Goal: Use online tool/utility: Utilize a website feature to perform a specific function

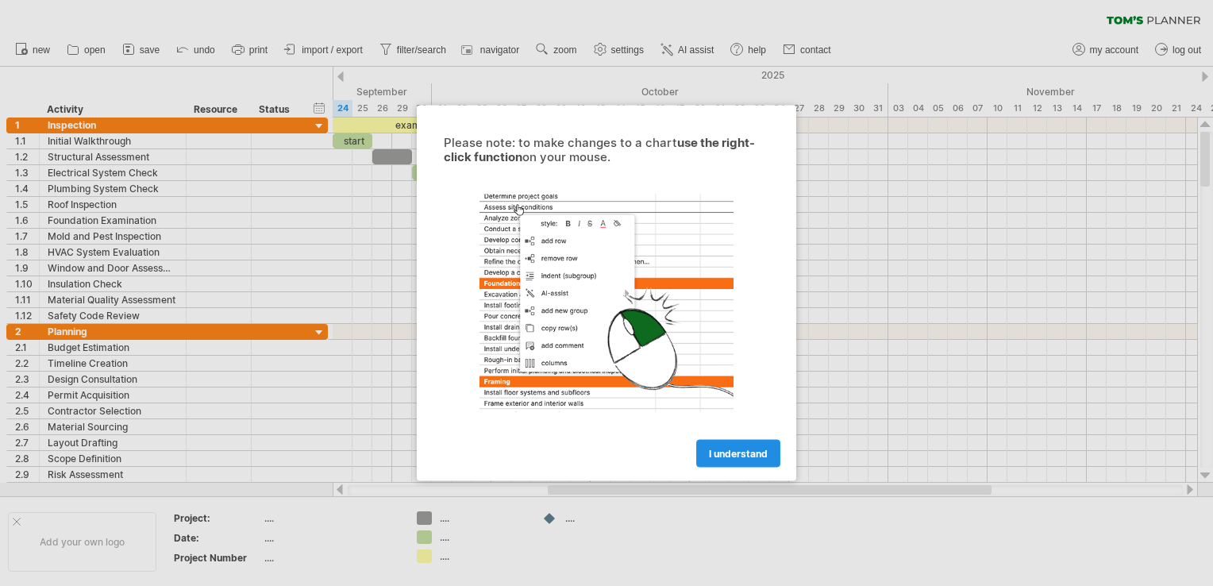
click at [716, 458] on span "I understand" at bounding box center [738, 454] width 59 height 12
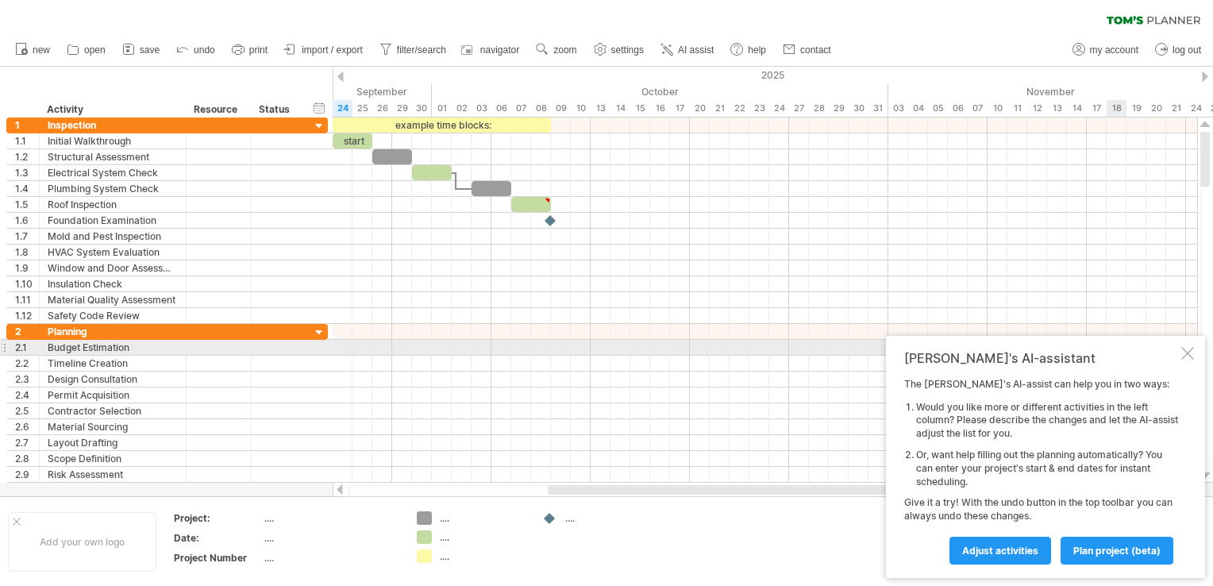
click at [1188, 347] on div at bounding box center [1188, 353] width 13 height 13
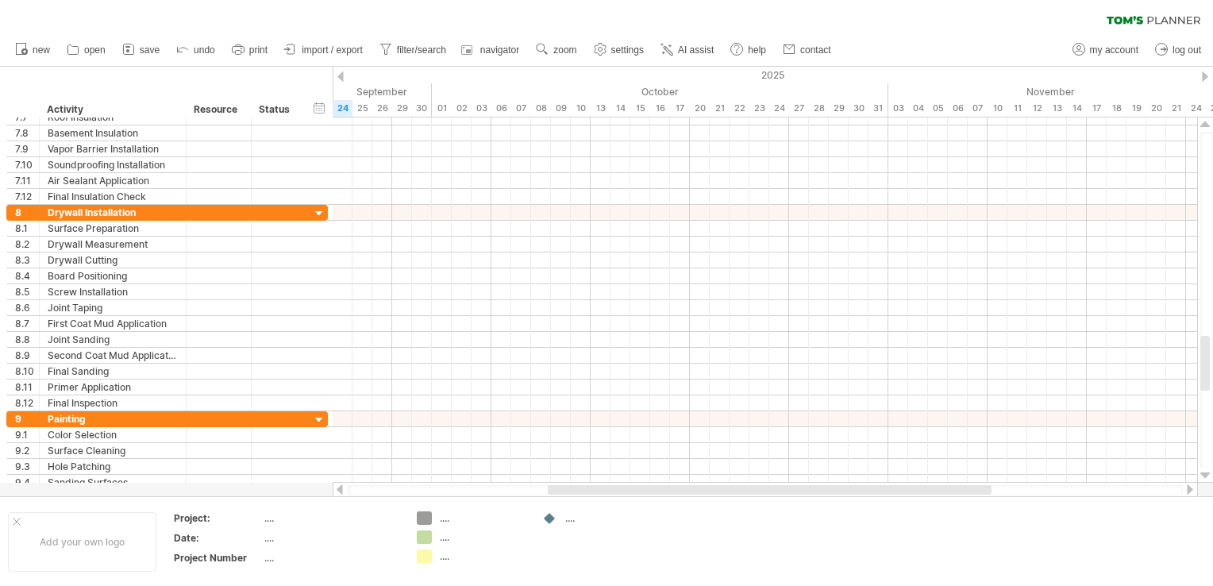
click at [156, 48] on span "save" at bounding box center [150, 49] width 20 height 11
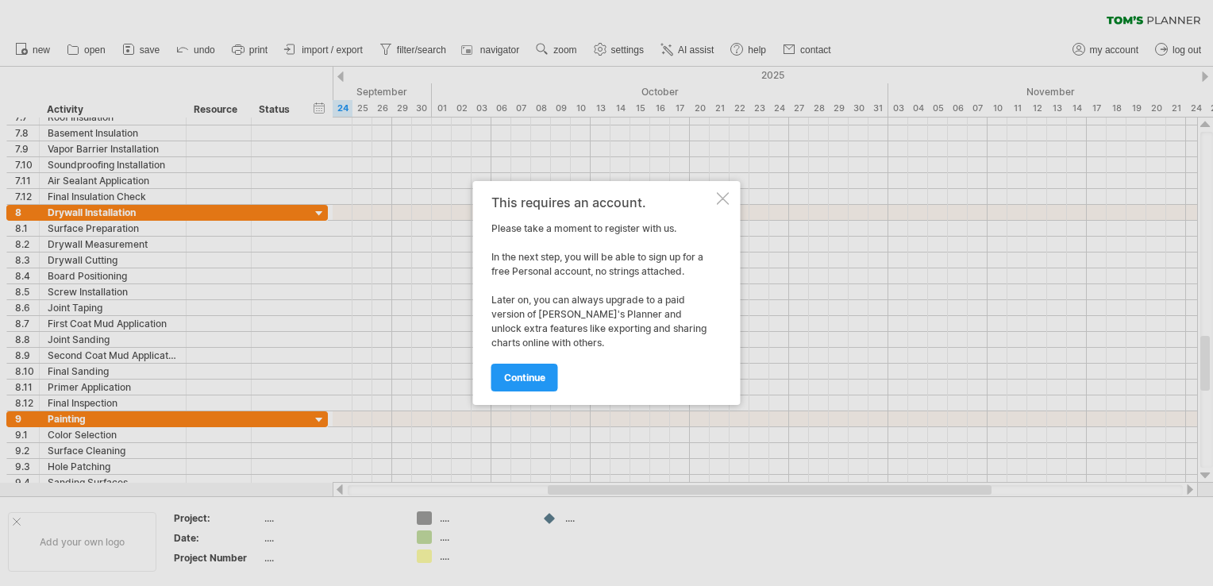
click at [719, 197] on div at bounding box center [723, 198] width 13 height 13
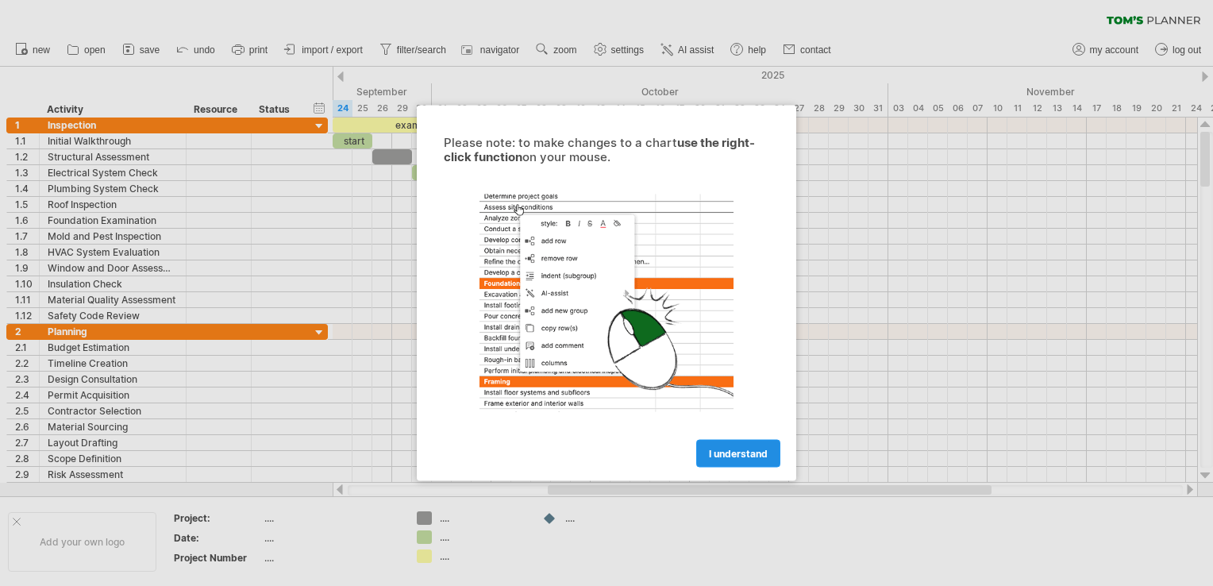
click at [735, 449] on span "I understand" at bounding box center [738, 454] width 59 height 12
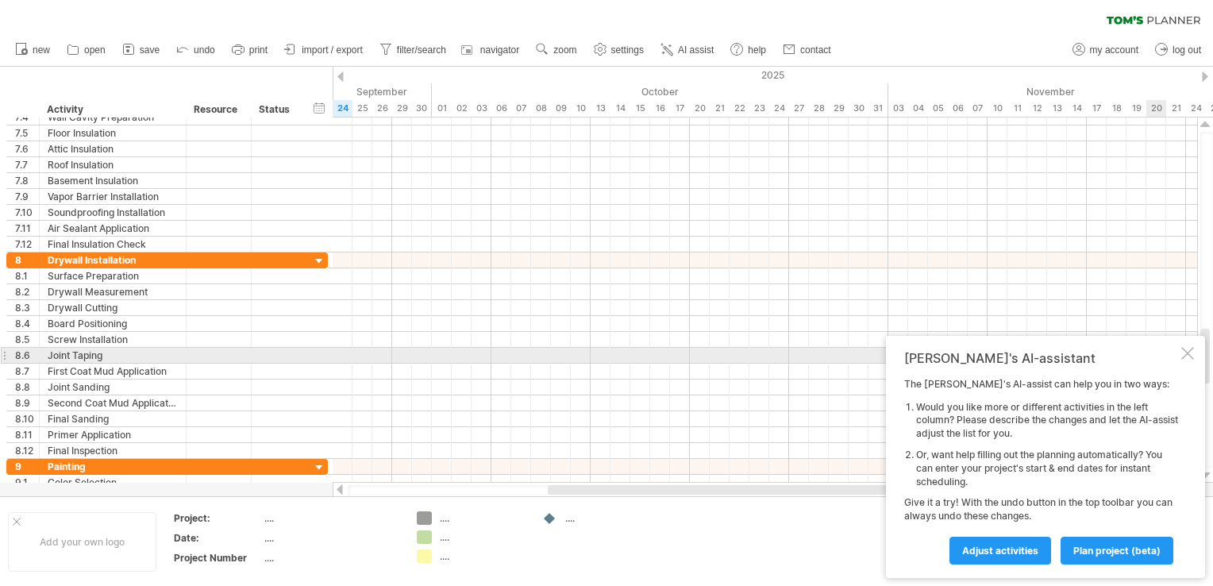
click at [1186, 356] on div at bounding box center [1188, 353] width 13 height 13
